Goal: Information Seeking & Learning: Understand process/instructions

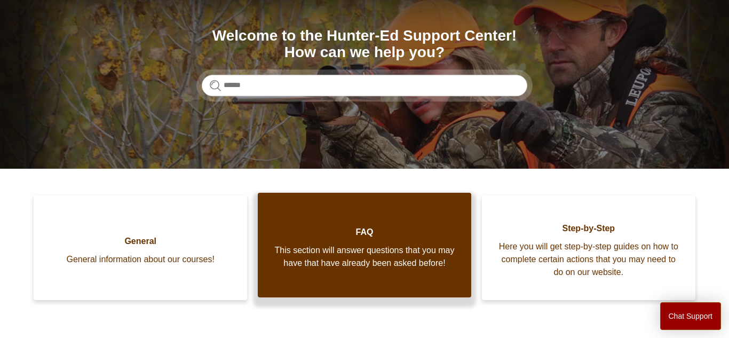
scroll to position [113, 0]
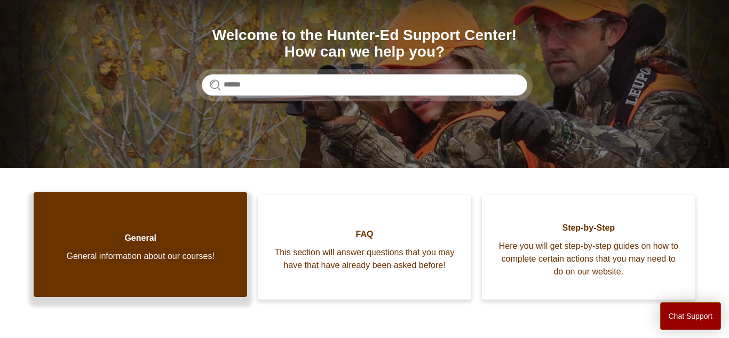
click at [155, 236] on span "General" at bounding box center [141, 238] width 182 height 13
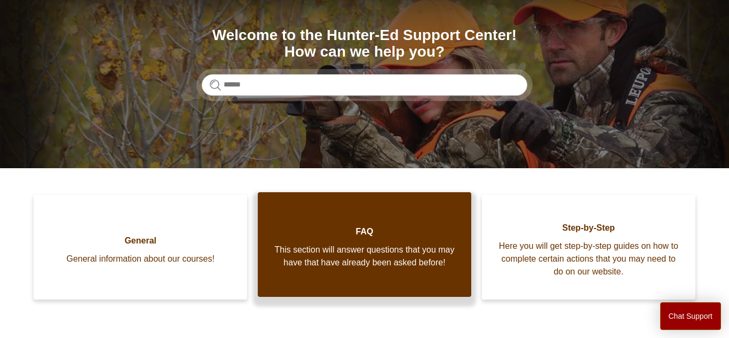
drag, startPoint x: 366, startPoint y: 227, endPoint x: 359, endPoint y: 216, distance: 13.6
click at [366, 226] on span "FAQ" at bounding box center [365, 231] width 182 height 13
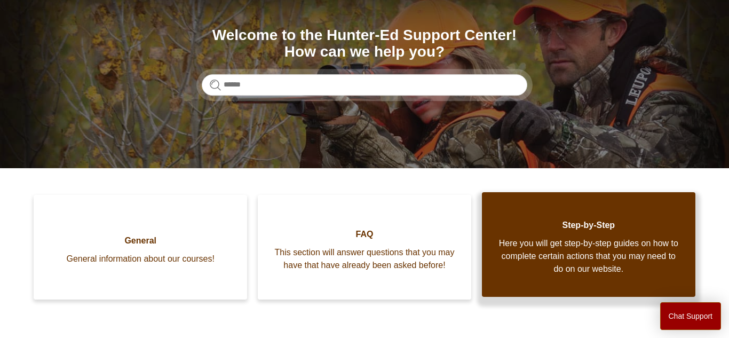
click at [607, 253] on span "Here you will get step-by-step guides on how to complete certain actions that y…" at bounding box center [589, 256] width 182 height 38
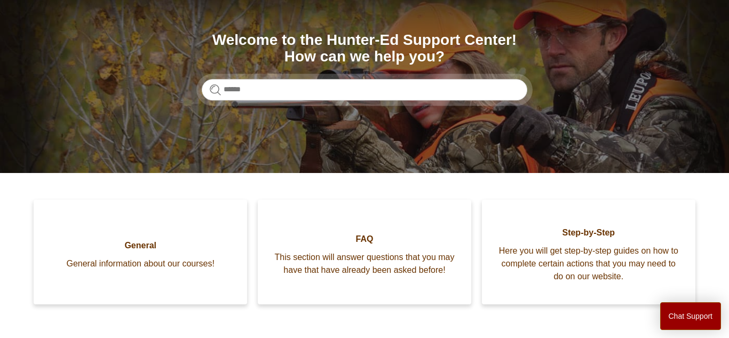
scroll to position [103, 0]
